Goal: Contribute content: Contribute content

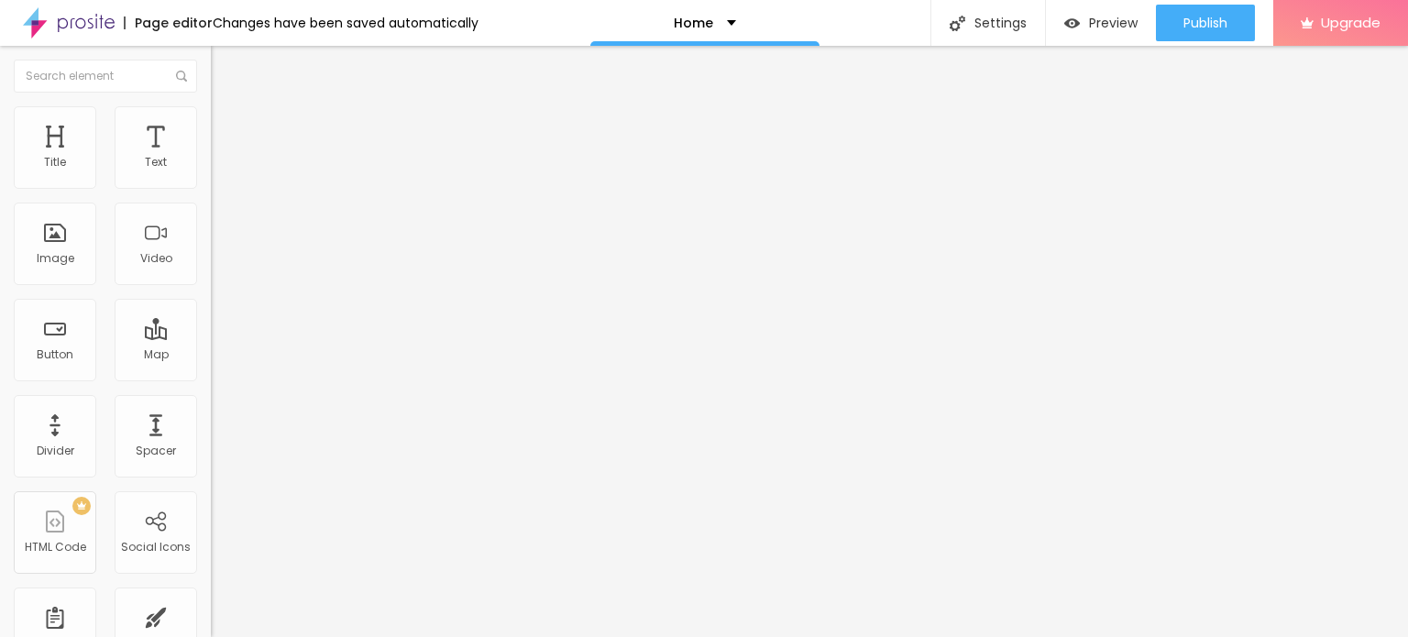
click at [211, 172] on input "Click me" at bounding box center [321, 163] width 220 height 18
paste input "Whatsapp Now 📞 [PHONE_NUMBER]"
type input "Whatsapp Now 📞 [PHONE_NUMBER]"
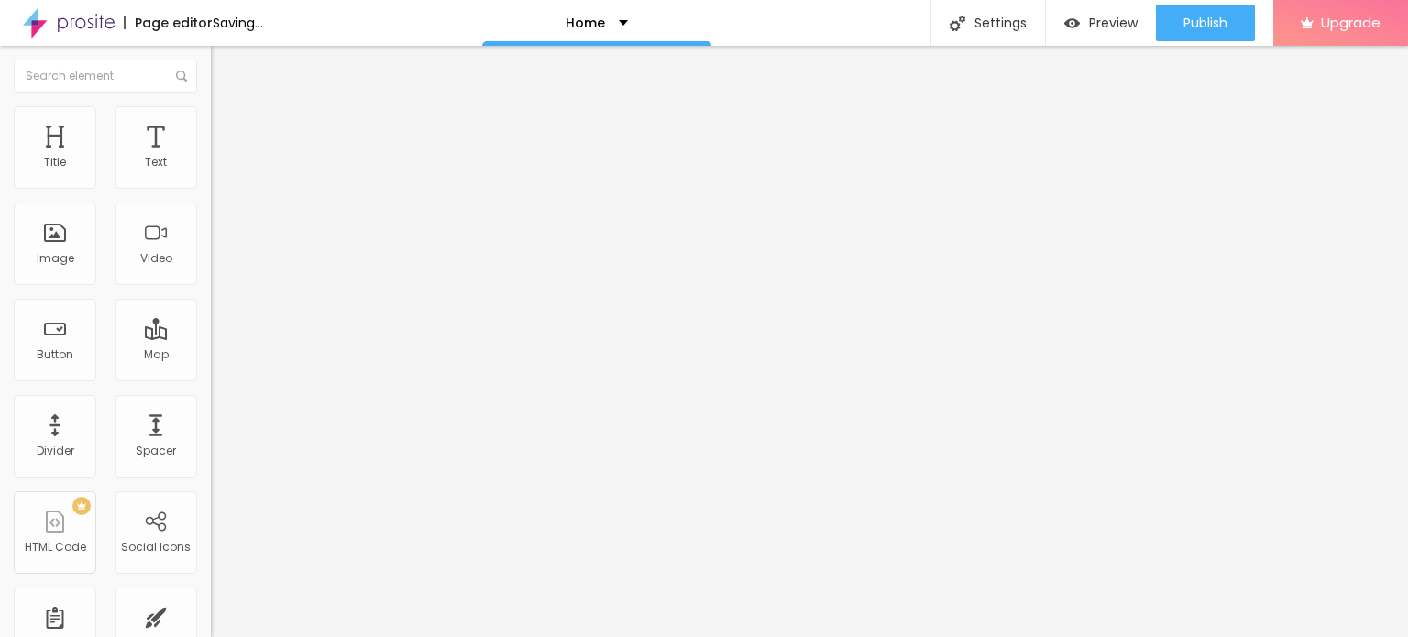
click at [211, 359] on div "URL" at bounding box center [316, 353] width 211 height 11
click at [211, 369] on input "https://" at bounding box center [321, 368] width 220 height 18
paste input "[DOMAIN_NAME][URL]"
type input "[URL][DOMAIN_NAME]"
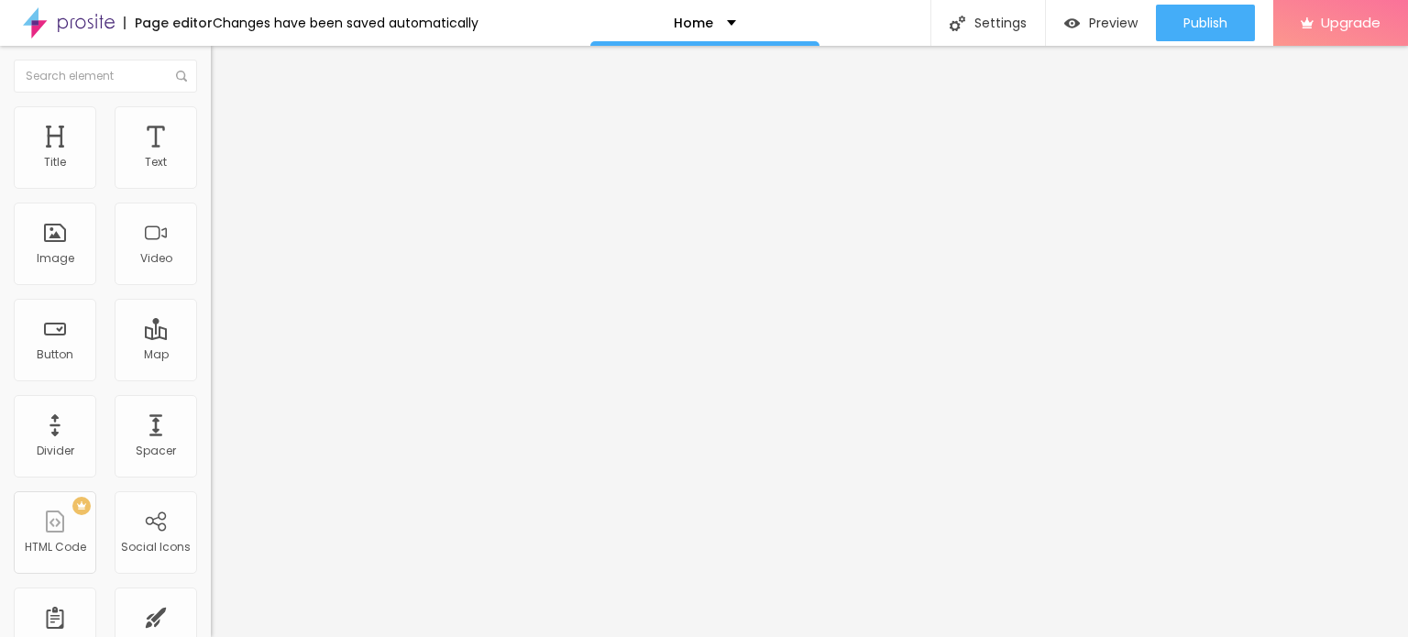
click at [211, 407] on div "Open in new tab" at bounding box center [316, 405] width 211 height 9
click at [211, 158] on span "Change image" at bounding box center [260, 150] width 98 height 16
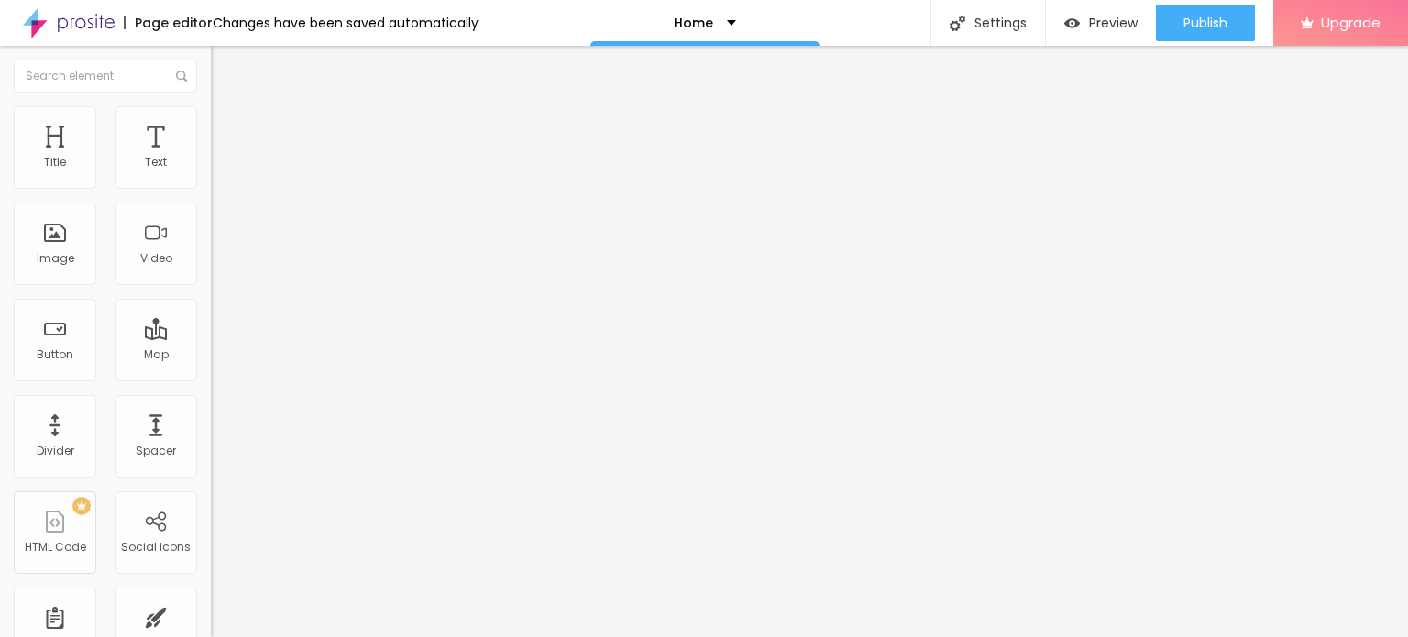
click at [211, 158] on span "Add image" at bounding box center [248, 150] width 75 height 16
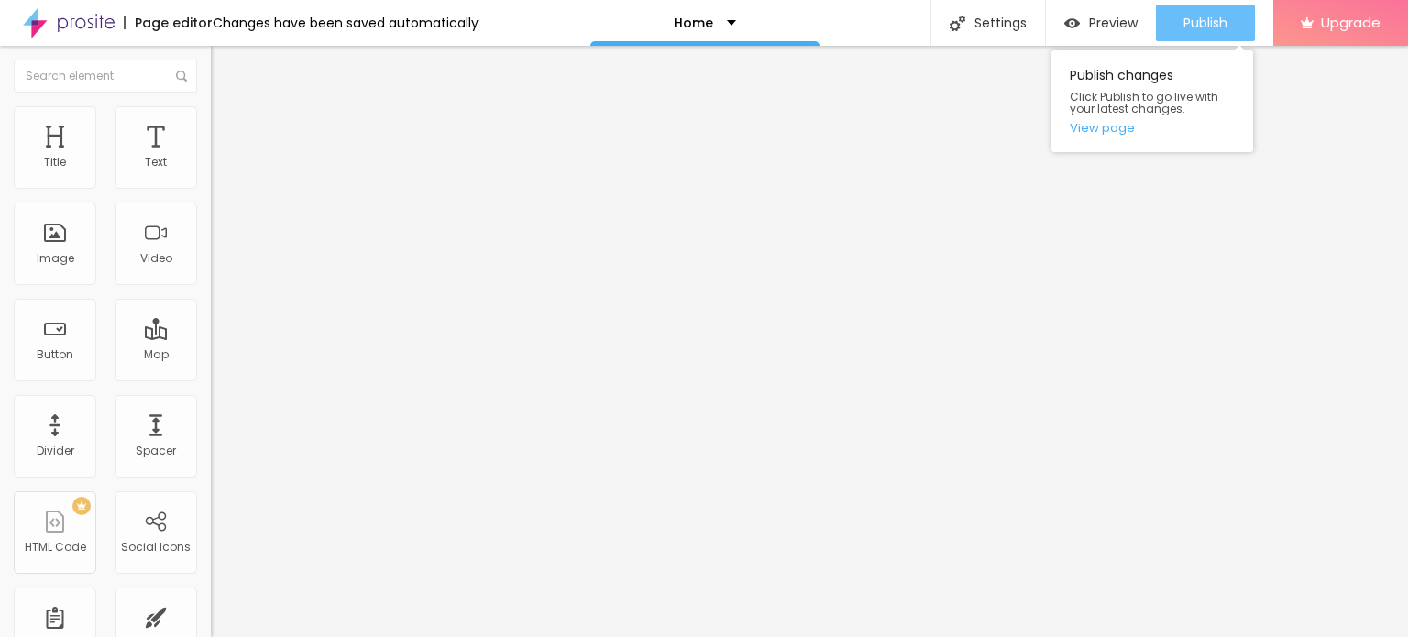
click at [1194, 17] on span "Publish" at bounding box center [1206, 23] width 44 height 15
click at [1094, 124] on link "View page" at bounding box center [1152, 128] width 165 height 12
